Goal: Information Seeking & Learning: Compare options

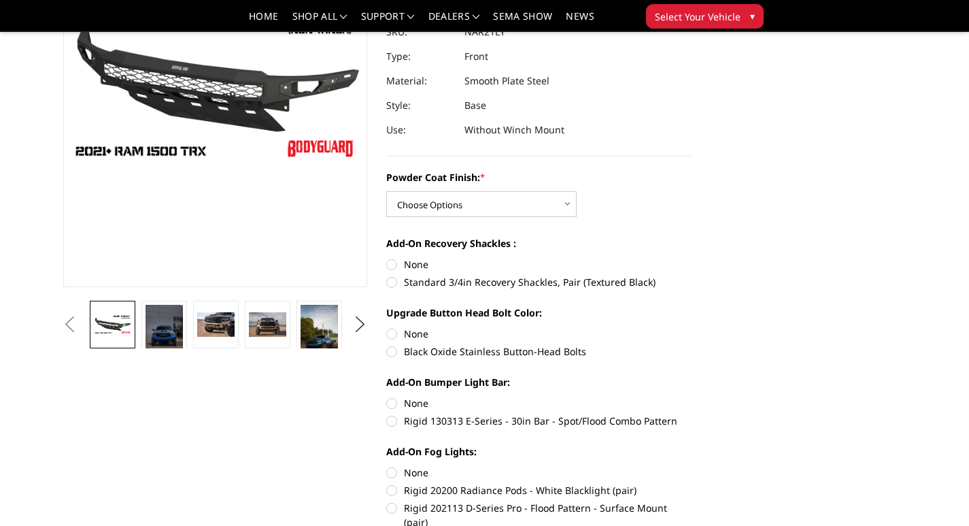
scroll to position [204, 0]
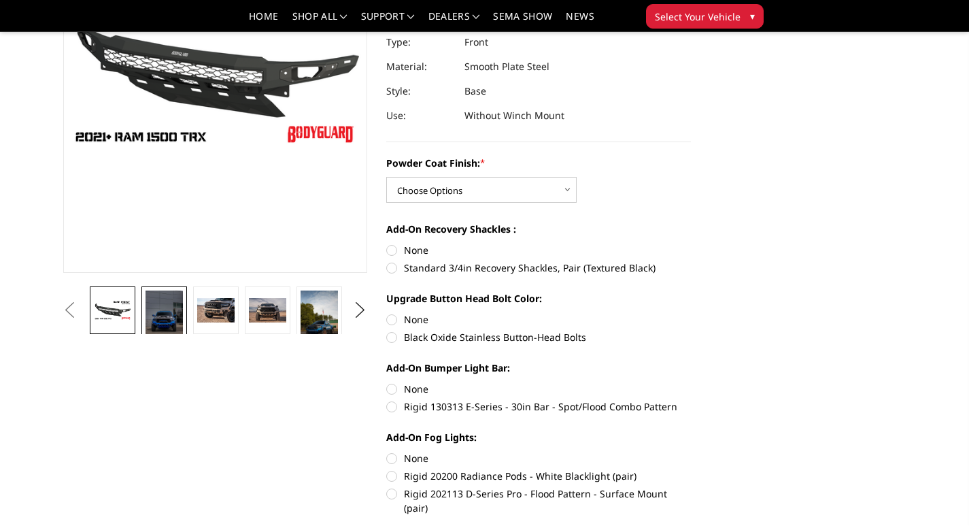
click at [169, 312] on img at bounding box center [164, 317] width 37 height 55
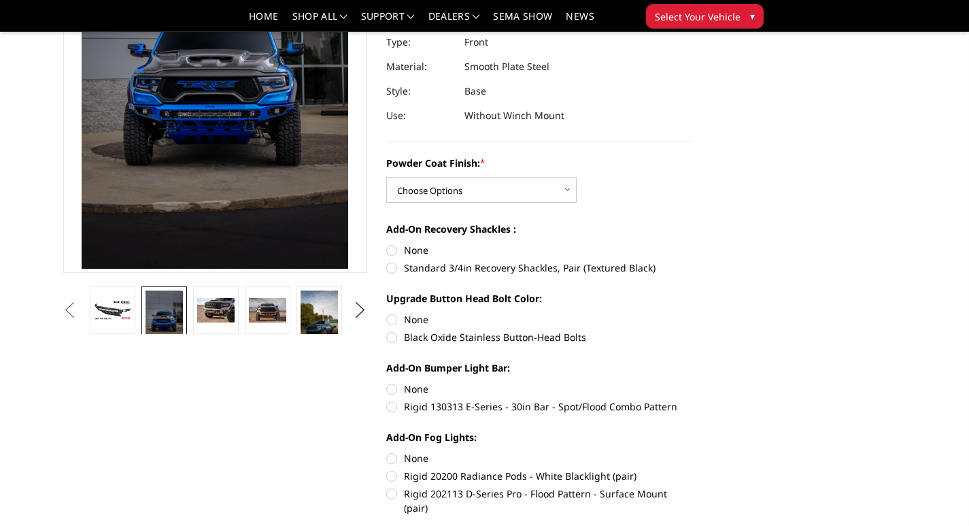
scroll to position [87, 0]
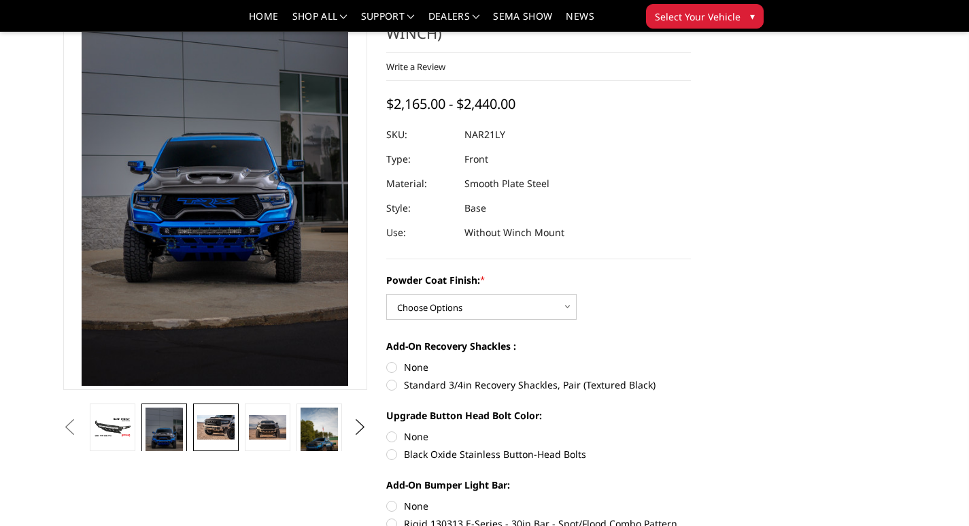
click at [215, 428] on img at bounding box center [215, 427] width 37 height 24
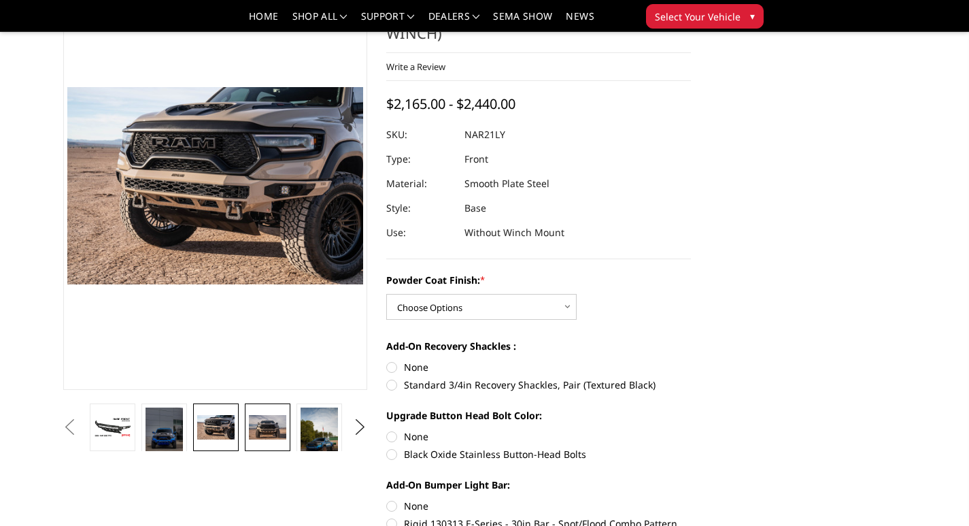
click at [254, 426] on img at bounding box center [267, 427] width 37 height 24
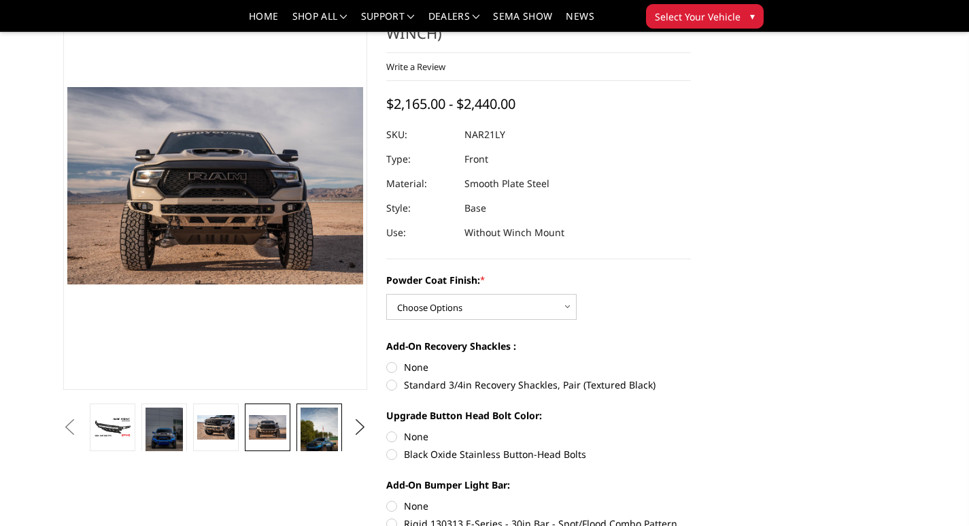
click at [310, 421] on img at bounding box center [319, 439] width 37 height 65
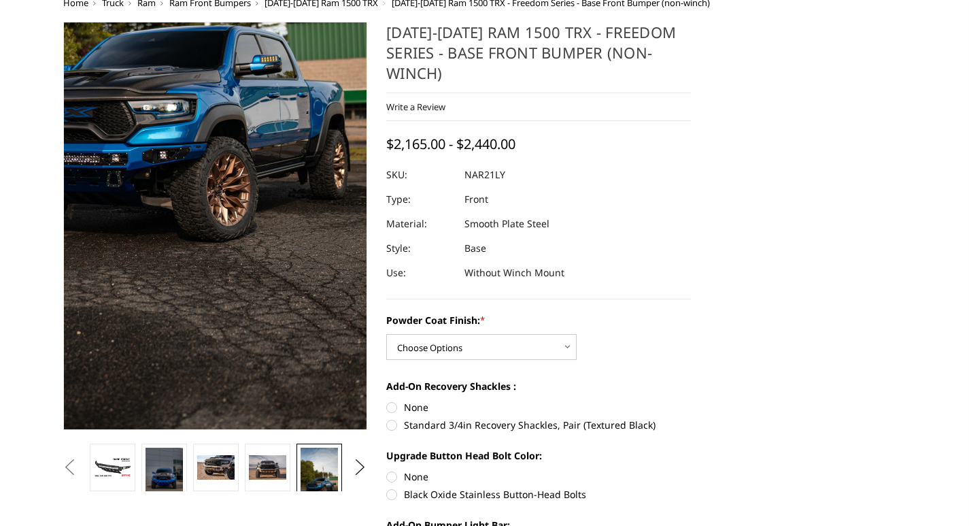
scroll to position [0, 0]
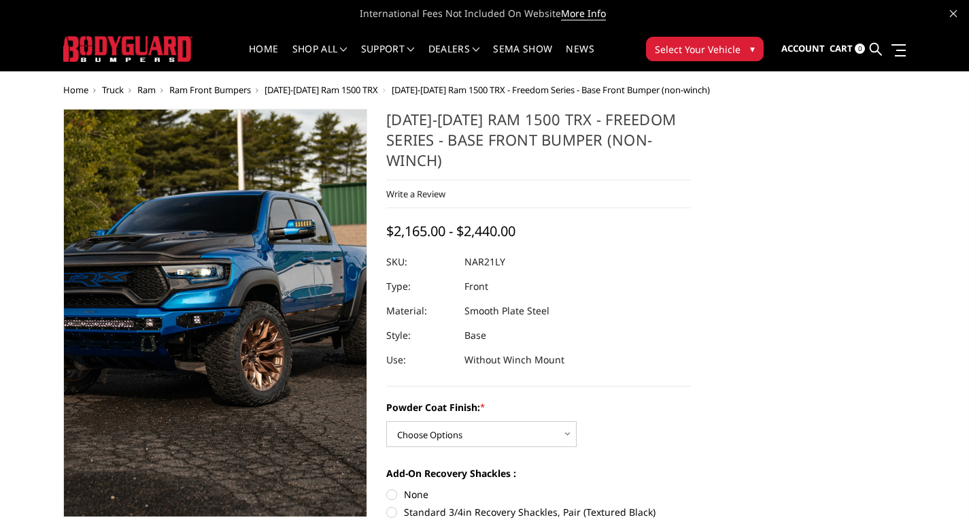
click at [254, 352] on img at bounding box center [192, 223] width 490 height 870
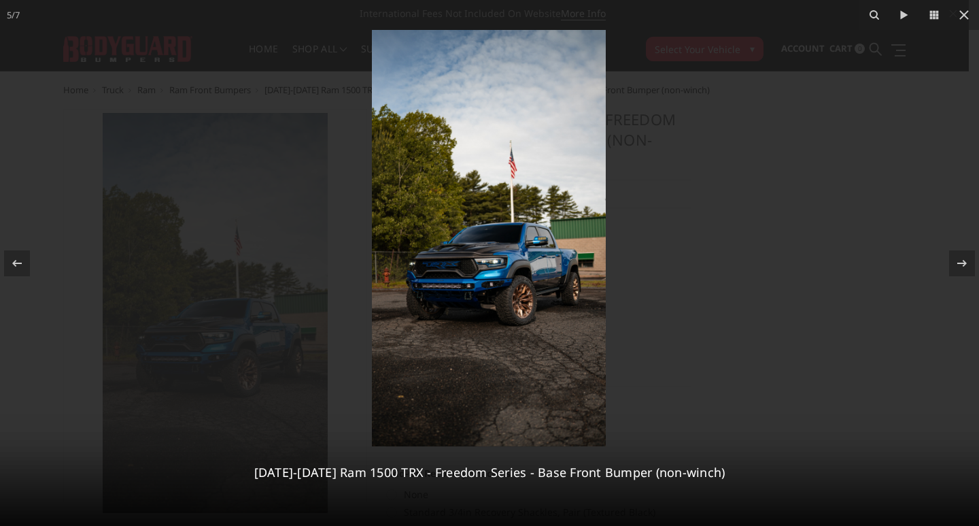
click at [556, 294] on img at bounding box center [489, 238] width 234 height 416
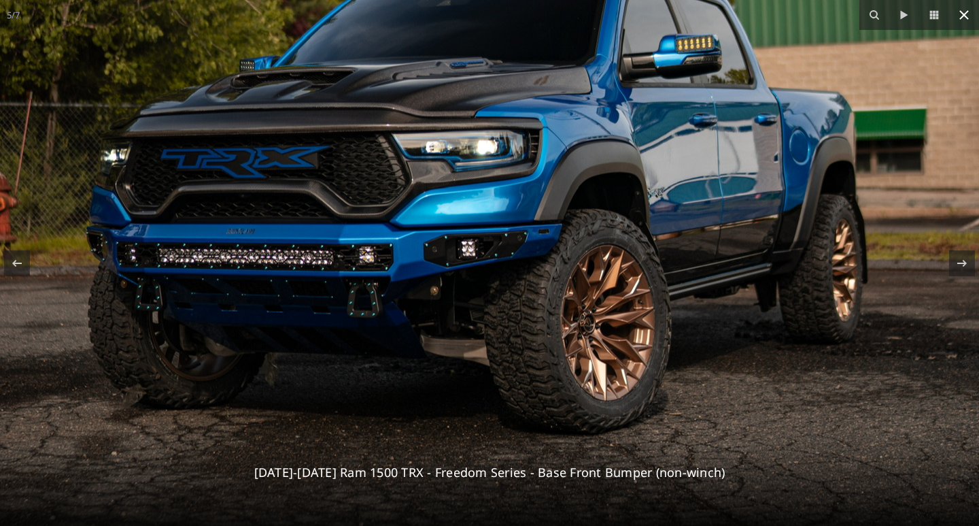
click at [968, 18] on icon at bounding box center [964, 15] width 16 height 16
